Goal: Book appointment/travel/reservation

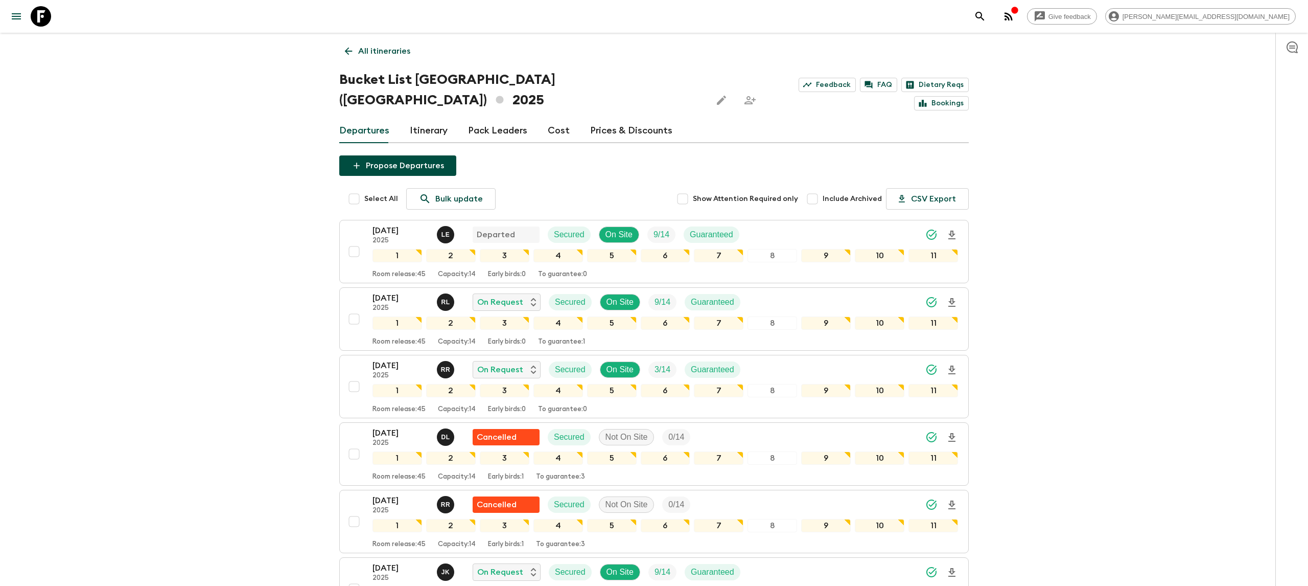
click at [57, 13] on div "Give feedback [PERSON_NAME][EMAIL_ADDRESS][DOMAIN_NAME]" at bounding box center [654, 16] width 1308 height 33
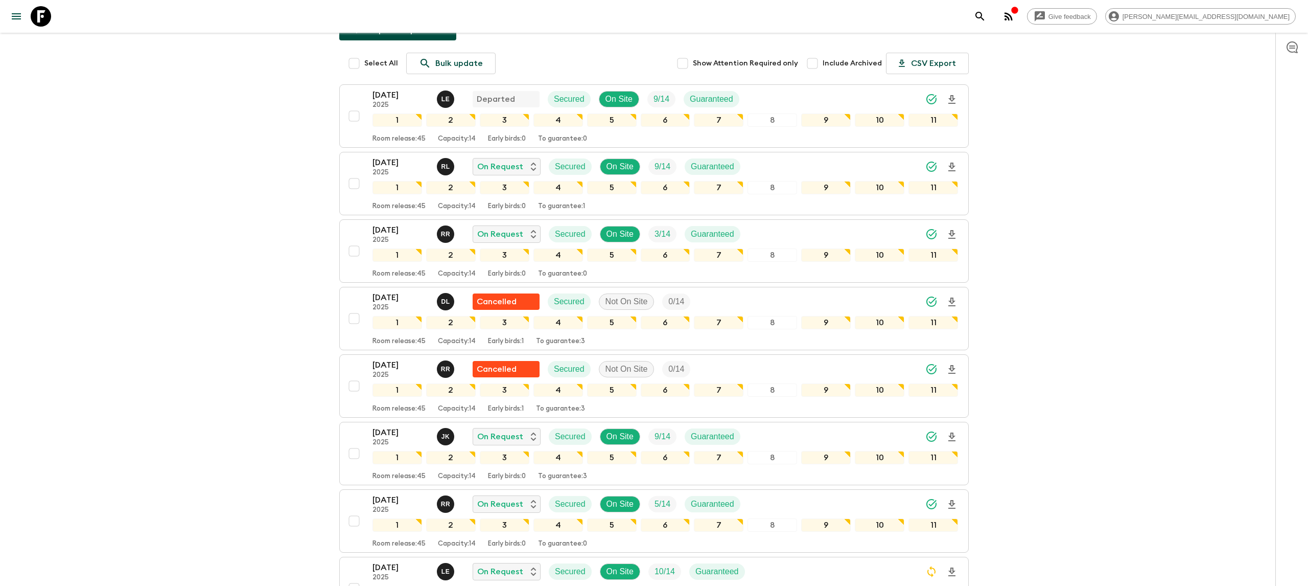
click at [50, 15] on icon at bounding box center [41, 16] width 20 height 20
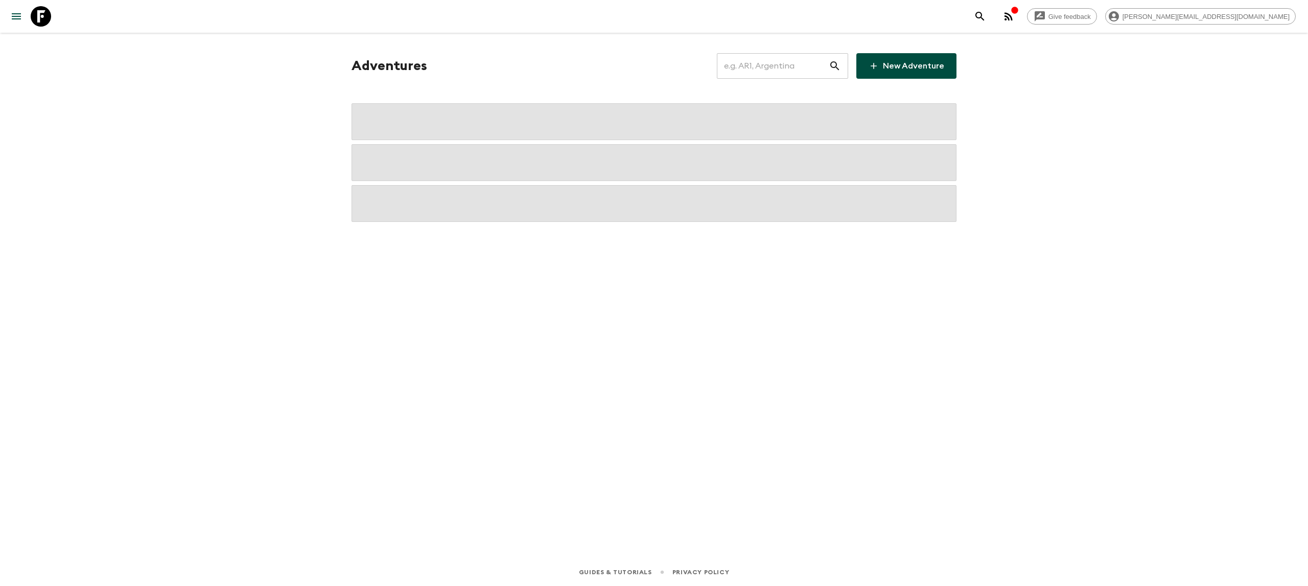
click at [740, 71] on input "text" at bounding box center [773, 66] width 112 height 29
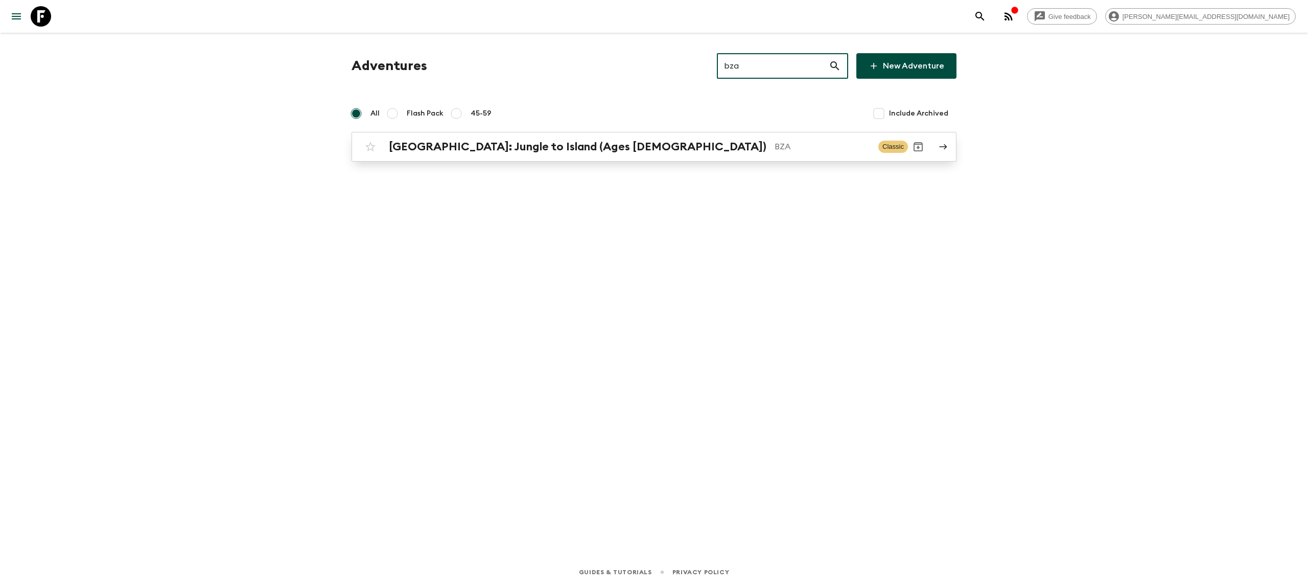
type input "bza"
click at [522, 147] on h2 "[GEOGRAPHIC_DATA]: Jungle to Island (Ages [DEMOGRAPHIC_DATA])" at bounding box center [578, 146] width 378 height 13
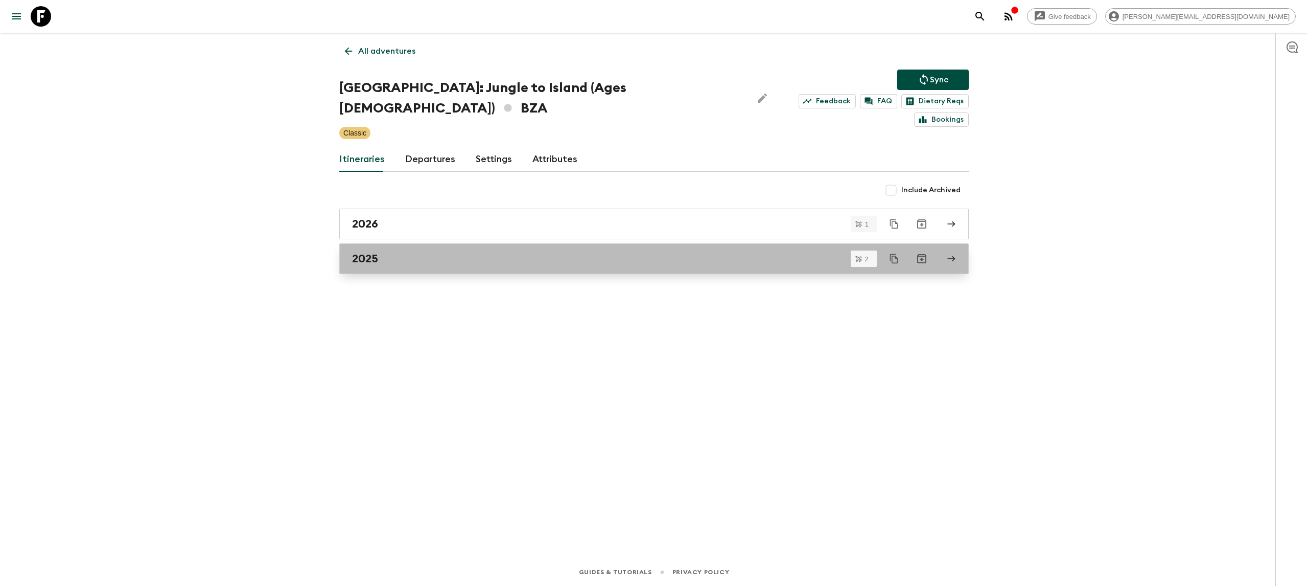
click at [392, 250] on link "2025" at bounding box center [654, 258] width 630 height 31
